Goal: Find specific page/section: Find specific page/section

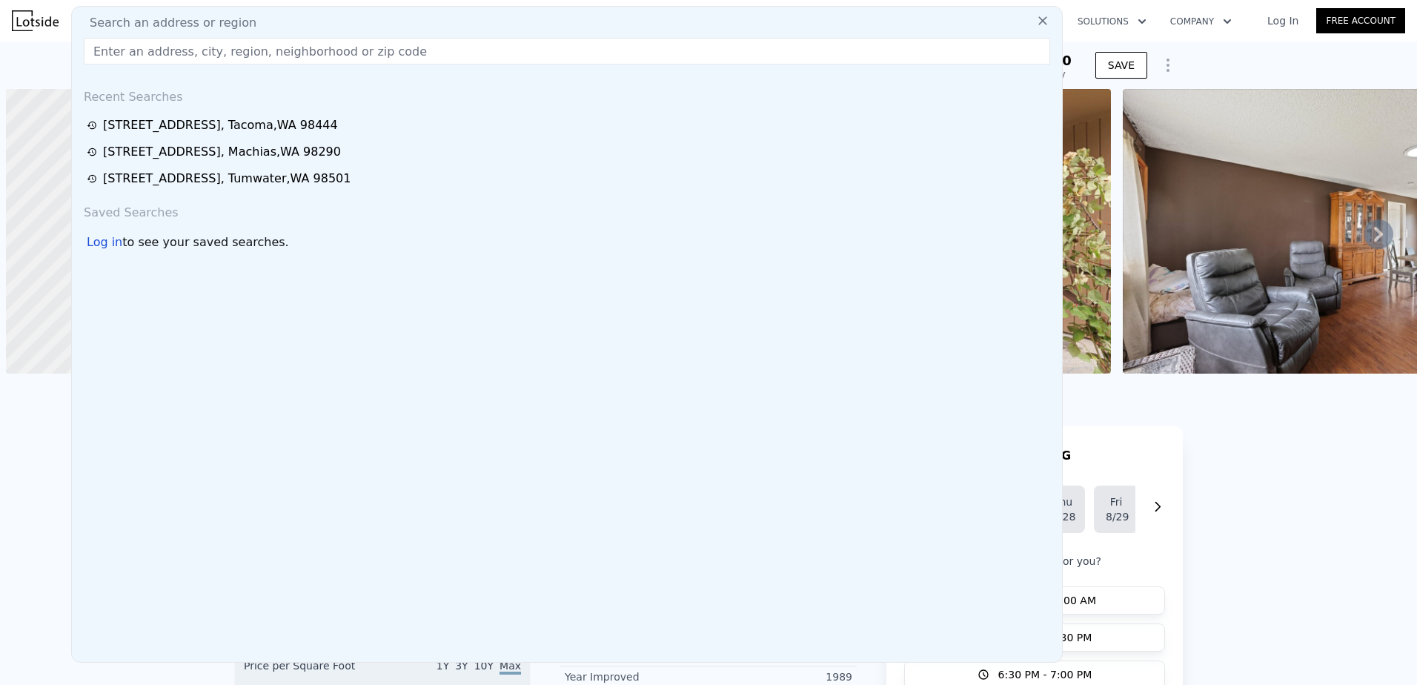
scroll to position [0, 6]
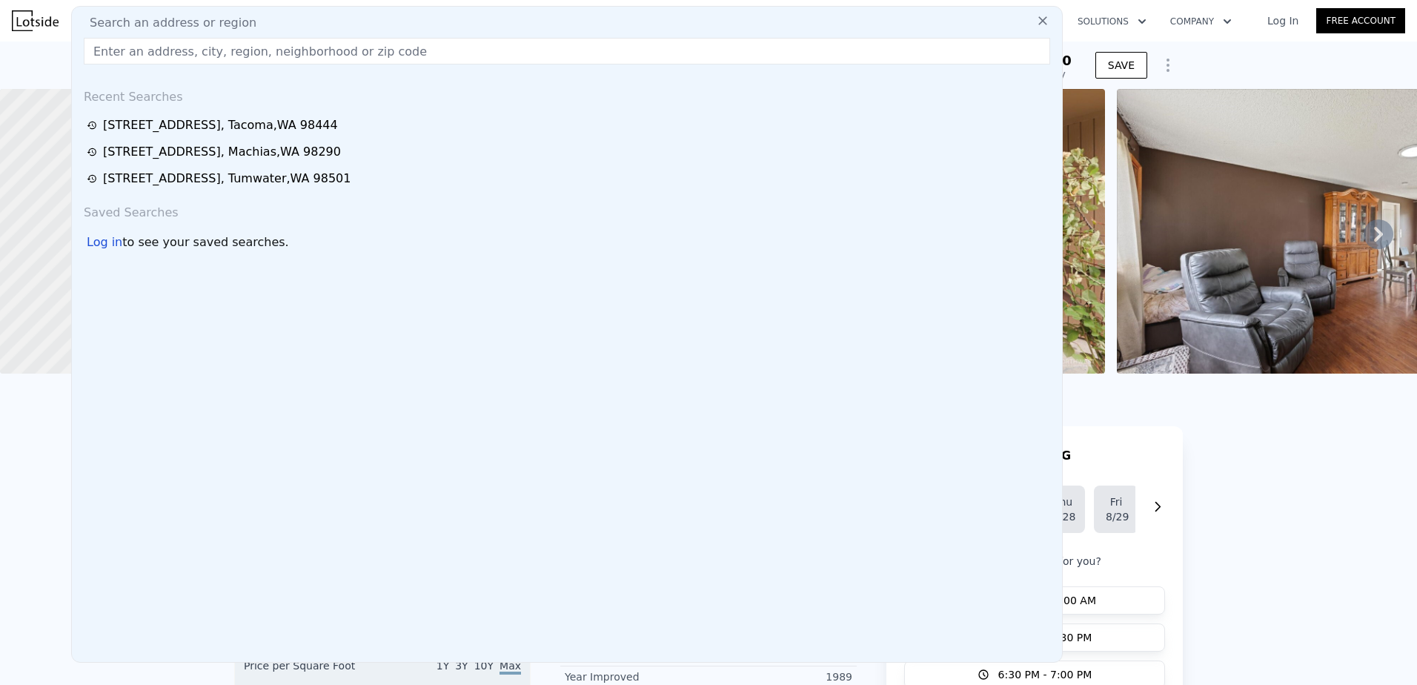
drag, startPoint x: 186, startPoint y: 68, endPoint x: 184, endPoint y: 56, distance: 12.1
paste input "[STREET_ADDRESS]"
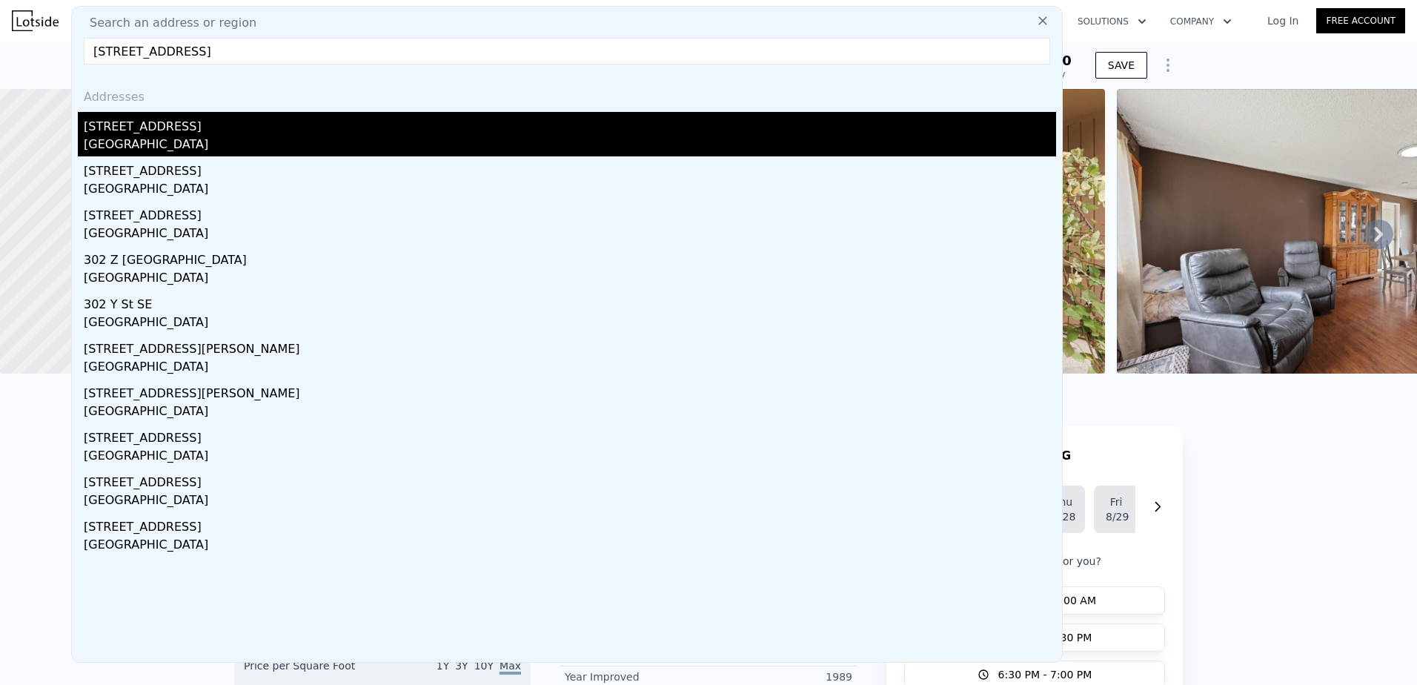
type input "[STREET_ADDRESS]"
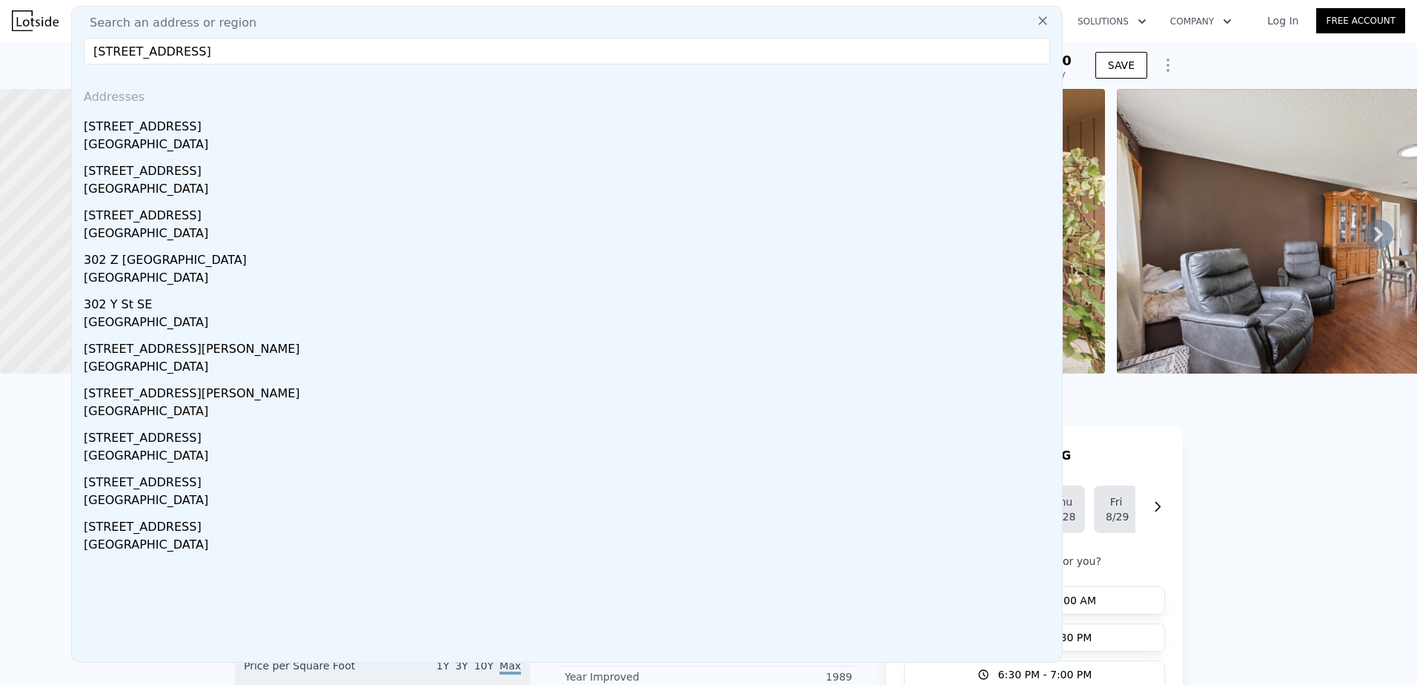
drag, startPoint x: 139, startPoint y: 133, endPoint x: 406, endPoint y: 76, distance: 273.5
click at [139, 133] on div "[STREET_ADDRESS]" at bounding box center [570, 124] width 972 height 24
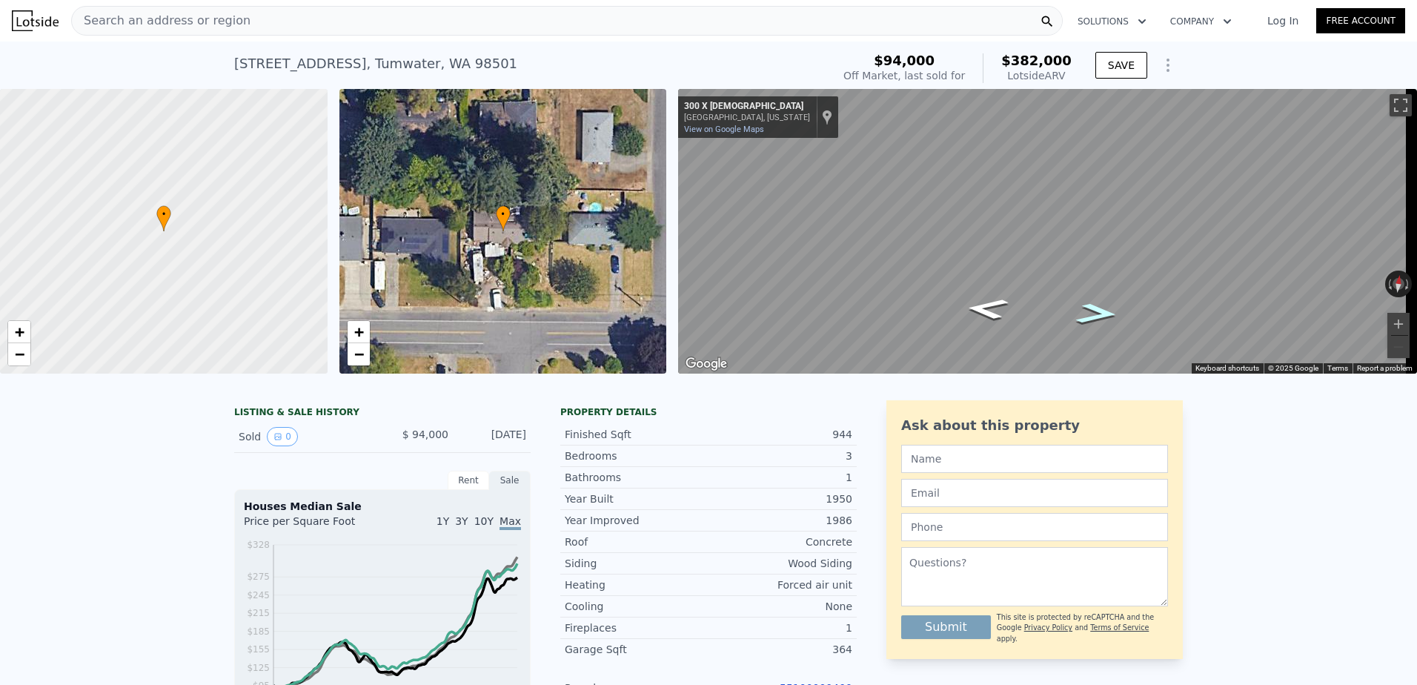
click at [1090, 319] on icon "Go East, X St SW" at bounding box center [1097, 313] width 79 height 31
click at [999, 319] on icon "Go West, X St SW" at bounding box center [987, 308] width 79 height 31
click at [999, 319] on icon "Go West, Park Ln SW" at bounding box center [988, 315] width 84 height 32
click at [999, 319] on icon "Go South, Park Ln SW" at bounding box center [1024, 327] width 106 height 29
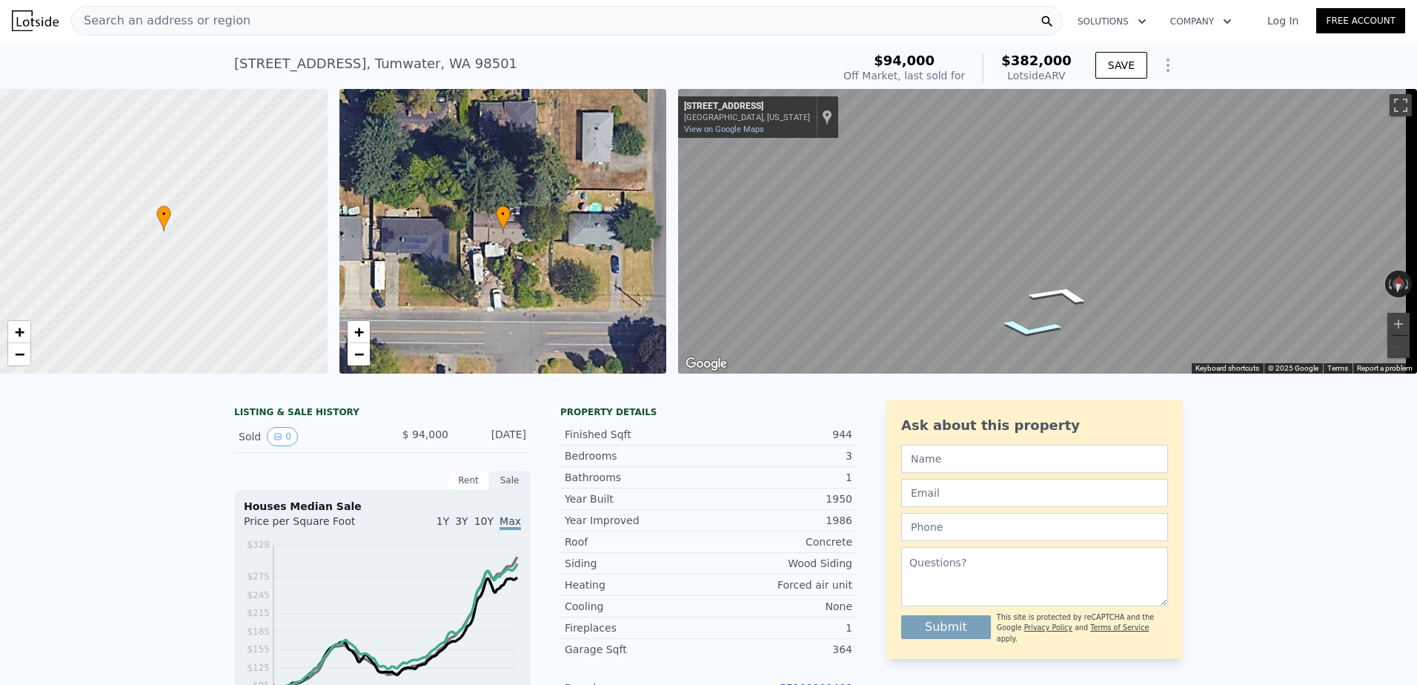
click at [259, 19] on div "Search an address or region" at bounding box center [567, 21] width 992 height 30
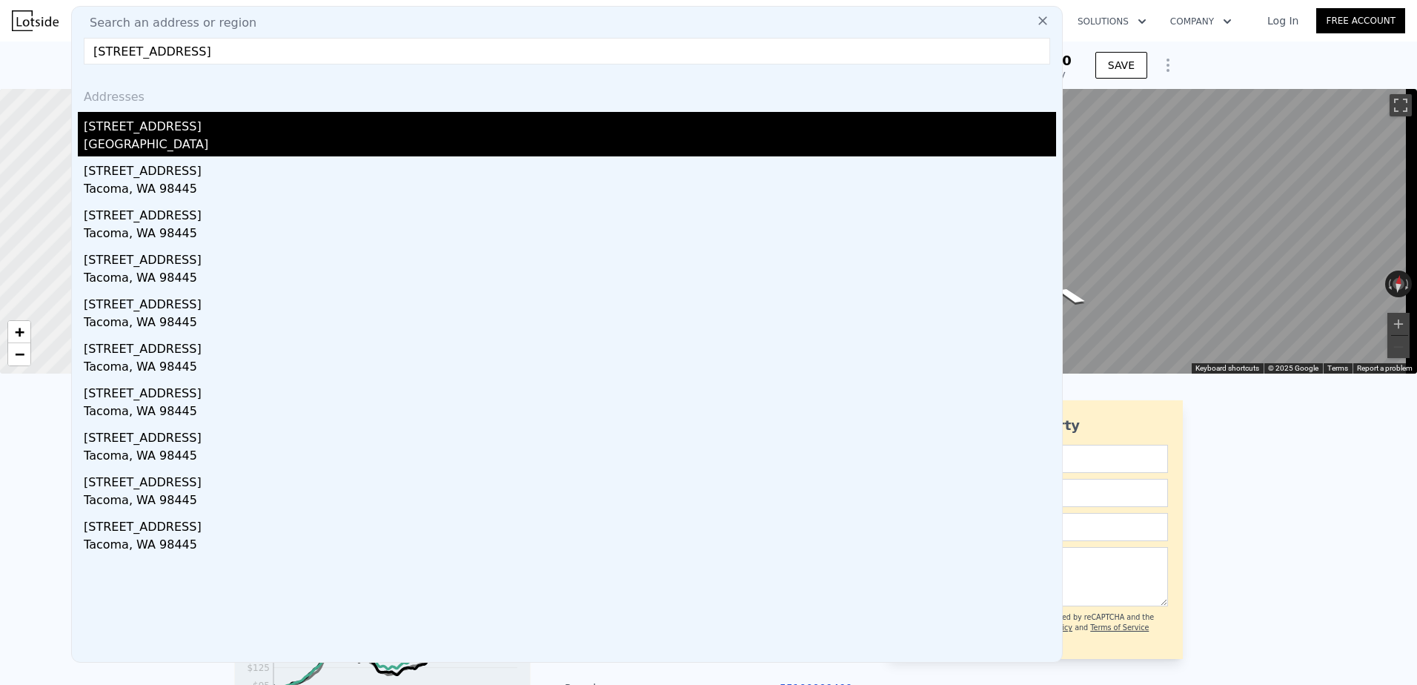
type input "[STREET_ADDRESS]"
click at [250, 123] on div "[STREET_ADDRESS]" at bounding box center [570, 124] width 972 height 24
